Goal: Complete application form: Complete application form

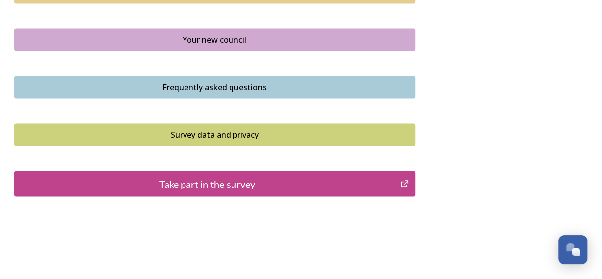
scroll to position [783, 0]
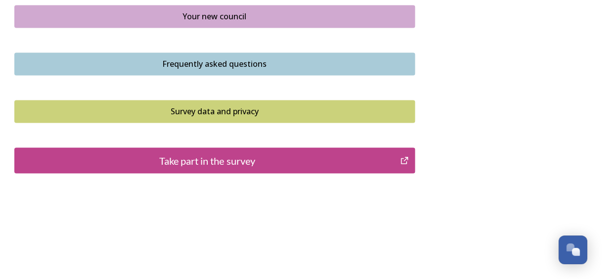
click at [230, 161] on div "Take part in the survey" at bounding box center [208, 160] width 376 height 15
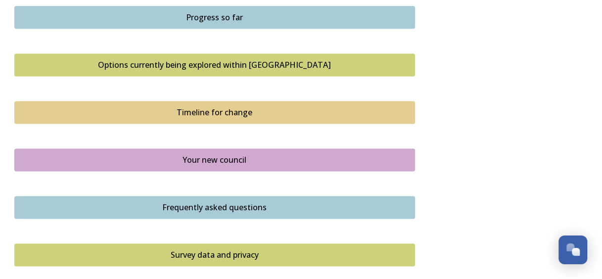
scroll to position [641, 0]
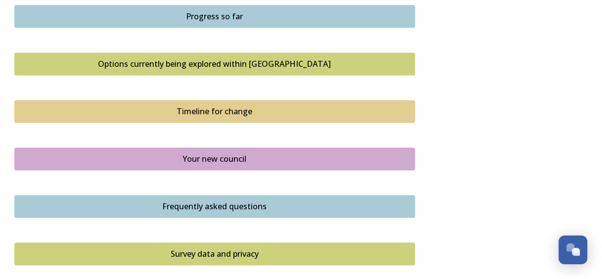
click at [229, 18] on div "Progress so far" at bounding box center [215, 16] width 390 height 12
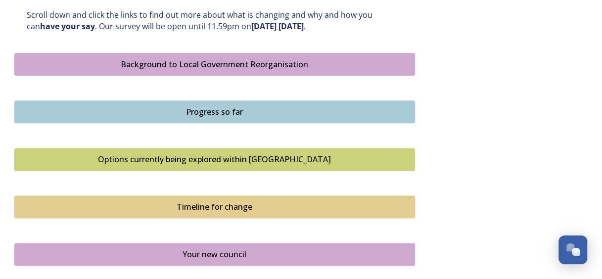
scroll to position [578, 0]
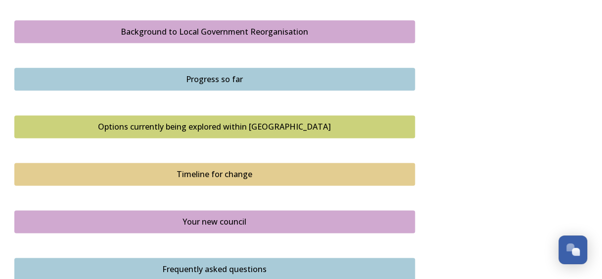
click at [208, 126] on div "Options currently being explored within West Sussex" at bounding box center [215, 127] width 390 height 12
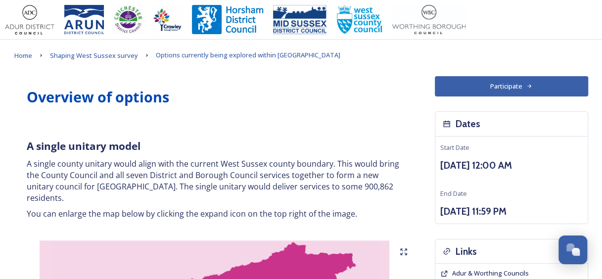
scroll to position [1747, 0]
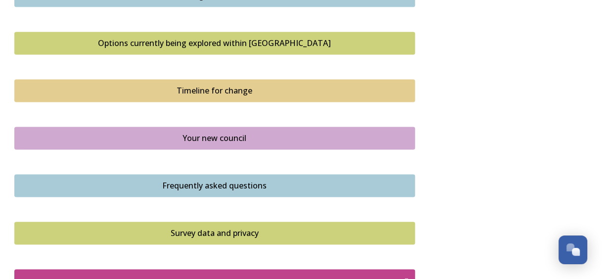
scroll to position [663, 0]
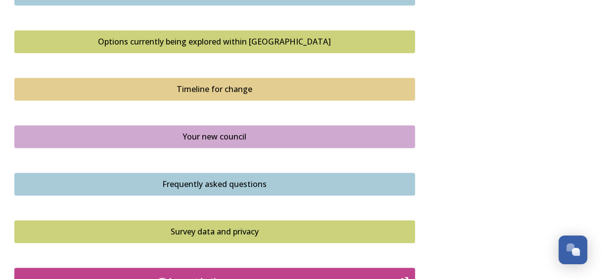
click at [232, 86] on div "Timeline for change" at bounding box center [215, 89] width 390 height 12
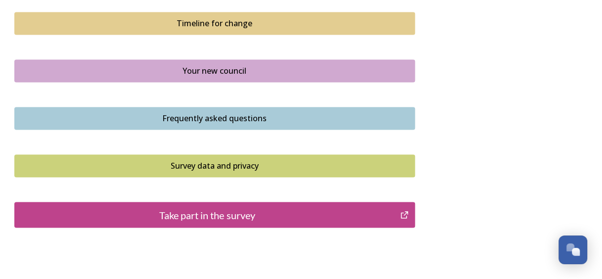
scroll to position [731, 0]
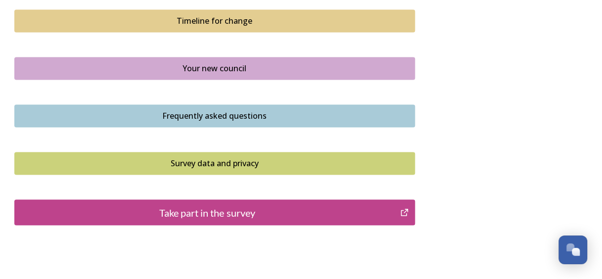
click at [219, 64] on div "Your new council" at bounding box center [215, 68] width 390 height 12
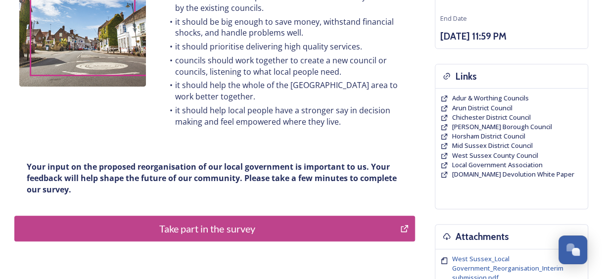
scroll to position [174, 0]
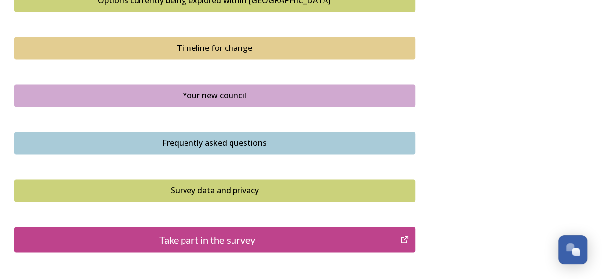
scroll to position [707, 0]
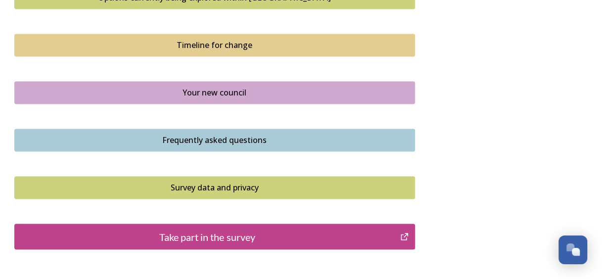
click at [214, 140] on div "Frequently asked questions" at bounding box center [215, 140] width 390 height 12
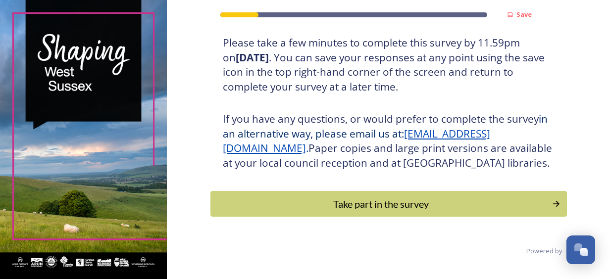
scroll to position [188, 0]
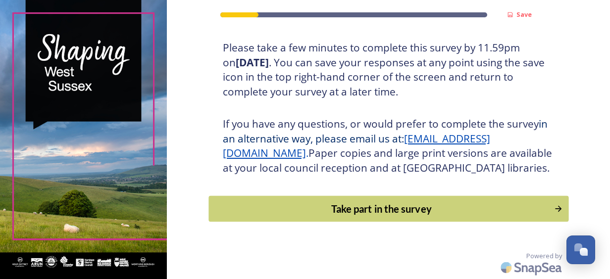
click at [388, 216] on div "Take part in the survey" at bounding box center [381, 208] width 335 height 15
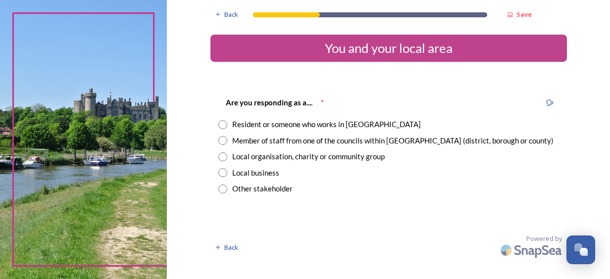
click at [221, 120] on input "radio" at bounding box center [222, 124] width 9 height 9
radio input "true"
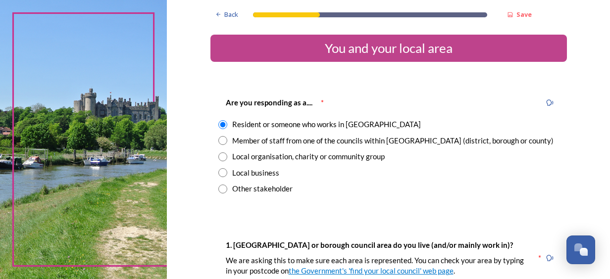
click at [219, 142] on input "radio" at bounding box center [222, 140] width 9 height 9
radio input "true"
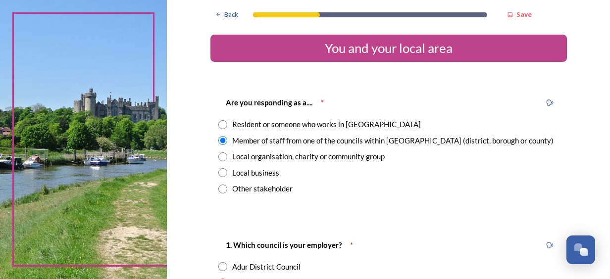
click at [219, 124] on input "radio" at bounding box center [222, 124] width 9 height 9
radio input "true"
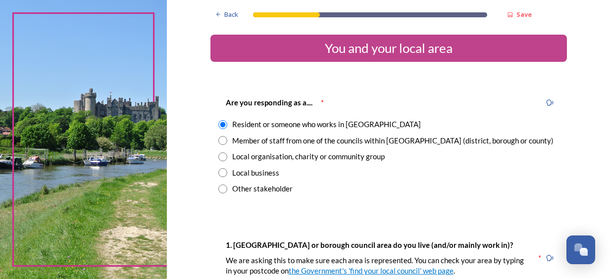
click at [218, 136] on input "radio" at bounding box center [222, 140] width 9 height 9
radio input "true"
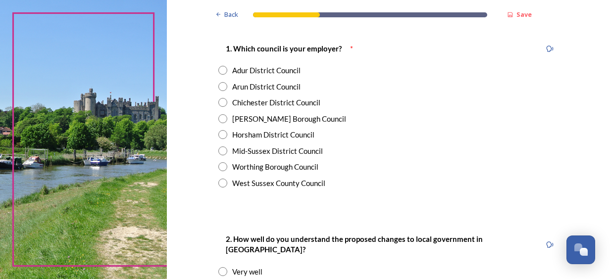
scroll to position [199, 0]
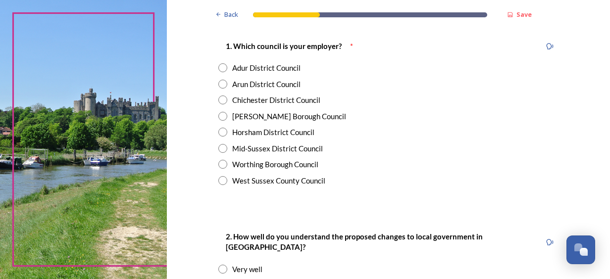
click at [218, 81] on input "radio" at bounding box center [222, 84] width 9 height 9
radio input "true"
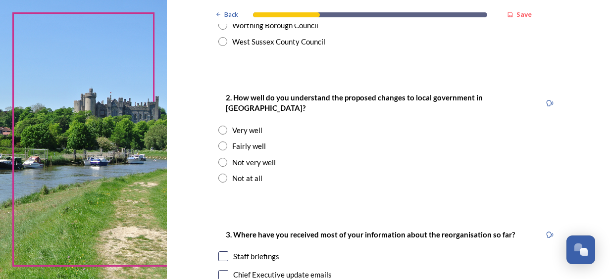
scroll to position [344, 0]
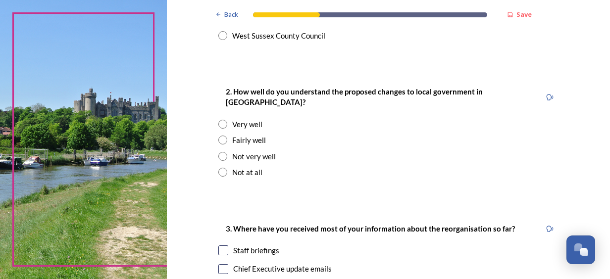
click at [218, 136] on input "radio" at bounding box center [222, 140] width 9 height 9
radio input "true"
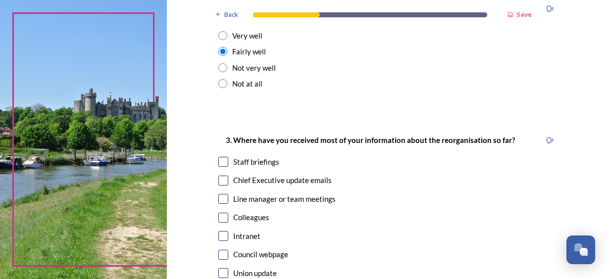
scroll to position [447, 0]
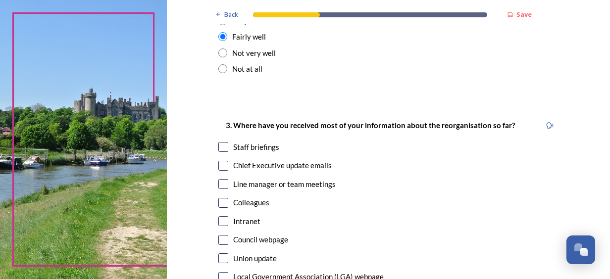
click at [221, 161] on input "checkbox" at bounding box center [223, 166] width 10 height 10
checkbox input "true"
click at [222, 216] on input "checkbox" at bounding box center [223, 221] width 10 height 10
checkbox input "true"
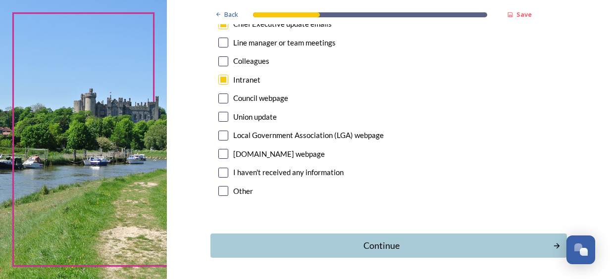
scroll to position [610, 0]
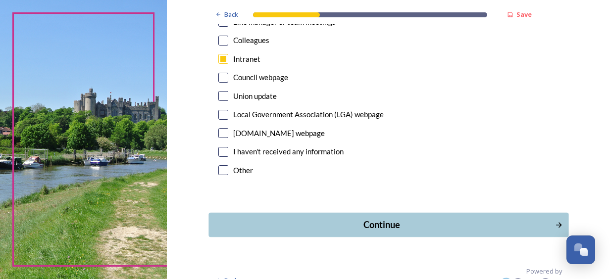
click at [378, 218] on div "Continue" at bounding box center [381, 224] width 335 height 13
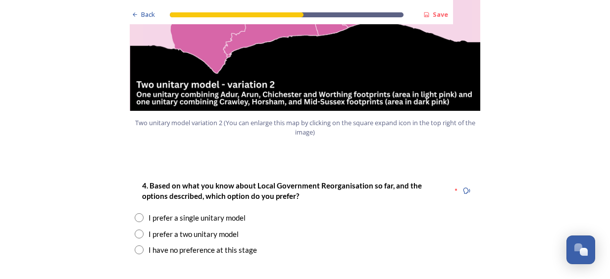
scroll to position [1240, 0]
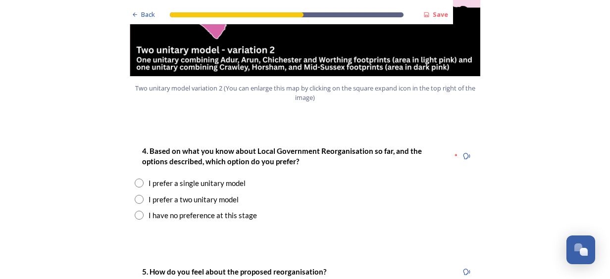
click at [135, 195] on input "radio" at bounding box center [139, 199] width 9 height 9
radio input "true"
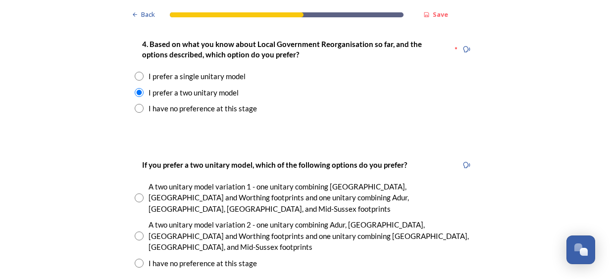
scroll to position [1342, 0]
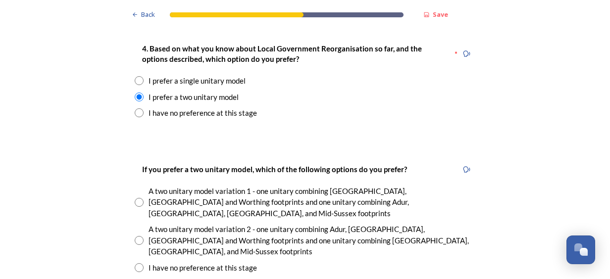
click at [135, 198] on input "radio" at bounding box center [139, 202] width 9 height 9
radio input "true"
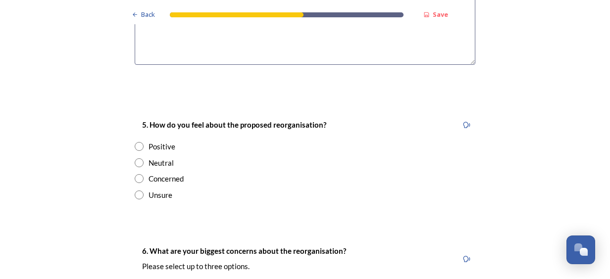
scroll to position [1775, 0]
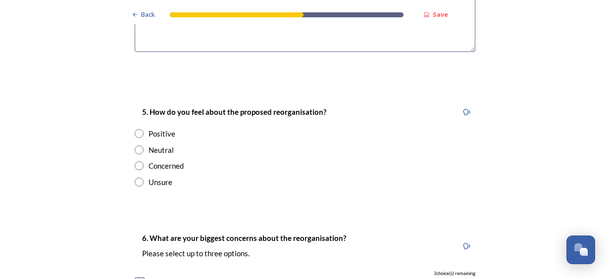
click at [135, 146] on input "radio" at bounding box center [139, 150] width 9 height 9
radio input "true"
click at [141, 277] on div "Job security" at bounding box center [305, 282] width 341 height 11
checkbox input "true"
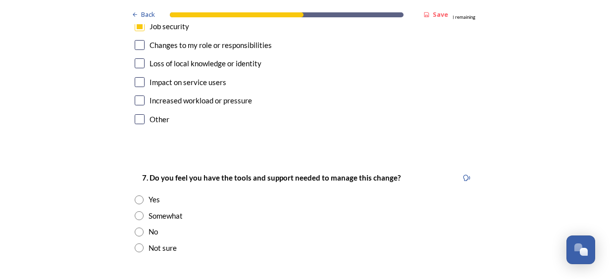
scroll to position [2057, 0]
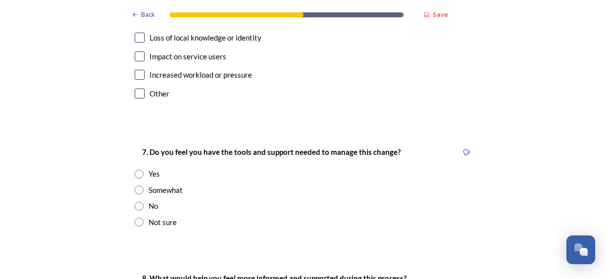
click at [136, 186] on input "radio" at bounding box center [139, 190] width 9 height 9
radio input "true"
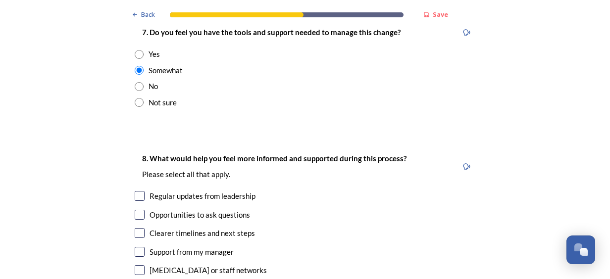
scroll to position [2228, 0]
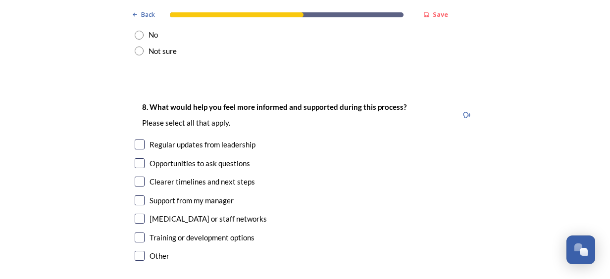
click at [135, 140] on input "checkbox" at bounding box center [140, 145] width 10 height 10
checkbox input "true"
click at [135, 158] on input "checkbox" at bounding box center [140, 163] width 10 height 10
checkbox input "true"
click at [135, 177] on input "checkbox" at bounding box center [140, 182] width 10 height 10
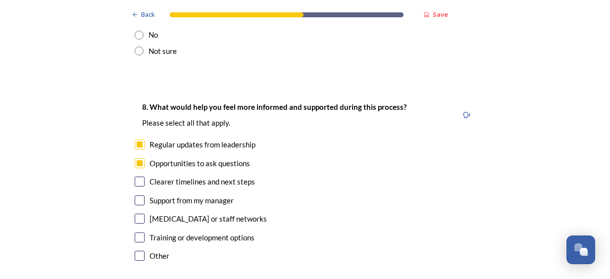
checkbox input "true"
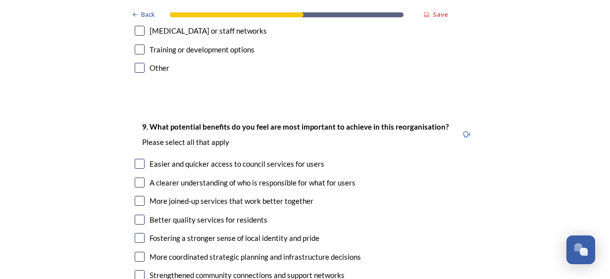
scroll to position [2442, 0]
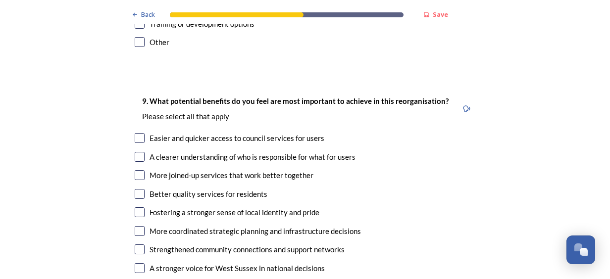
click at [135, 133] on input "checkbox" at bounding box center [140, 138] width 10 height 10
checkbox input "true"
click at [134, 96] on div "9. What potential benefits do you feel are most important to achieve in this re…" at bounding box center [305, 223] width 356 height 276
click at [135, 152] on input "checkbox" at bounding box center [140, 157] width 10 height 10
checkbox input "true"
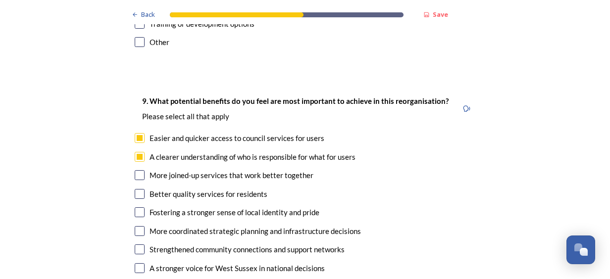
click at [138, 170] on input "checkbox" at bounding box center [140, 175] width 10 height 10
checkbox input "true"
click at [139, 189] on input "checkbox" at bounding box center [140, 194] width 10 height 10
checkbox input "true"
click at [135, 263] on input "checkbox" at bounding box center [140, 268] width 10 height 10
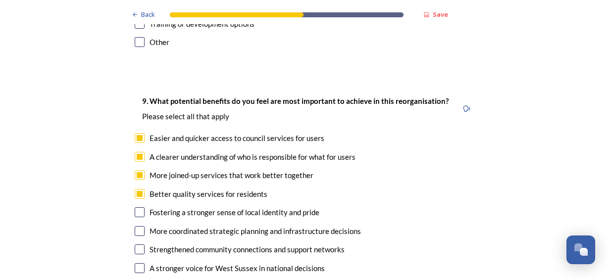
checkbox input "true"
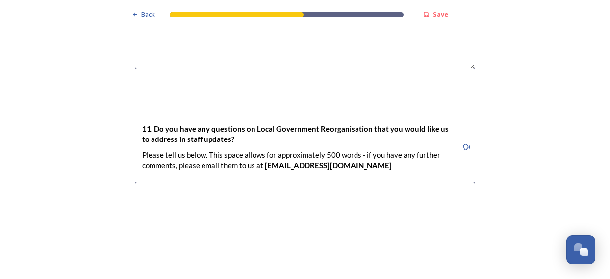
scroll to position [3043, 0]
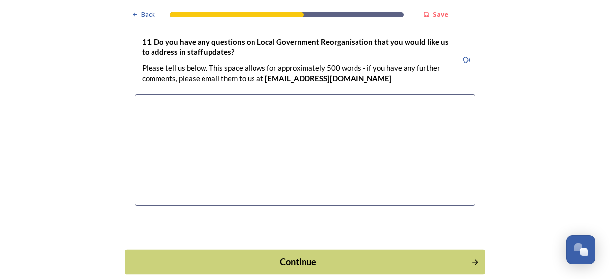
click at [306, 249] on button "Continue" at bounding box center [305, 261] width 360 height 24
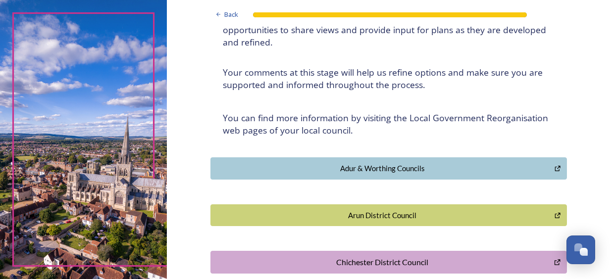
scroll to position [122, 0]
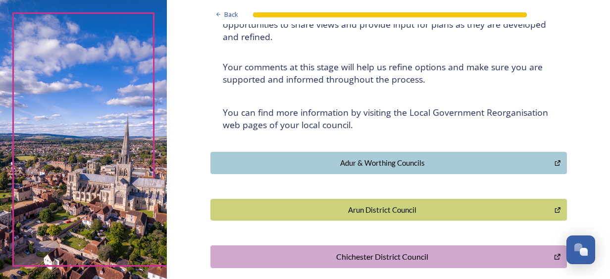
click at [387, 211] on div "Arun District Council" at bounding box center [383, 209] width 334 height 11
